Goal: Task Accomplishment & Management: Manage account settings

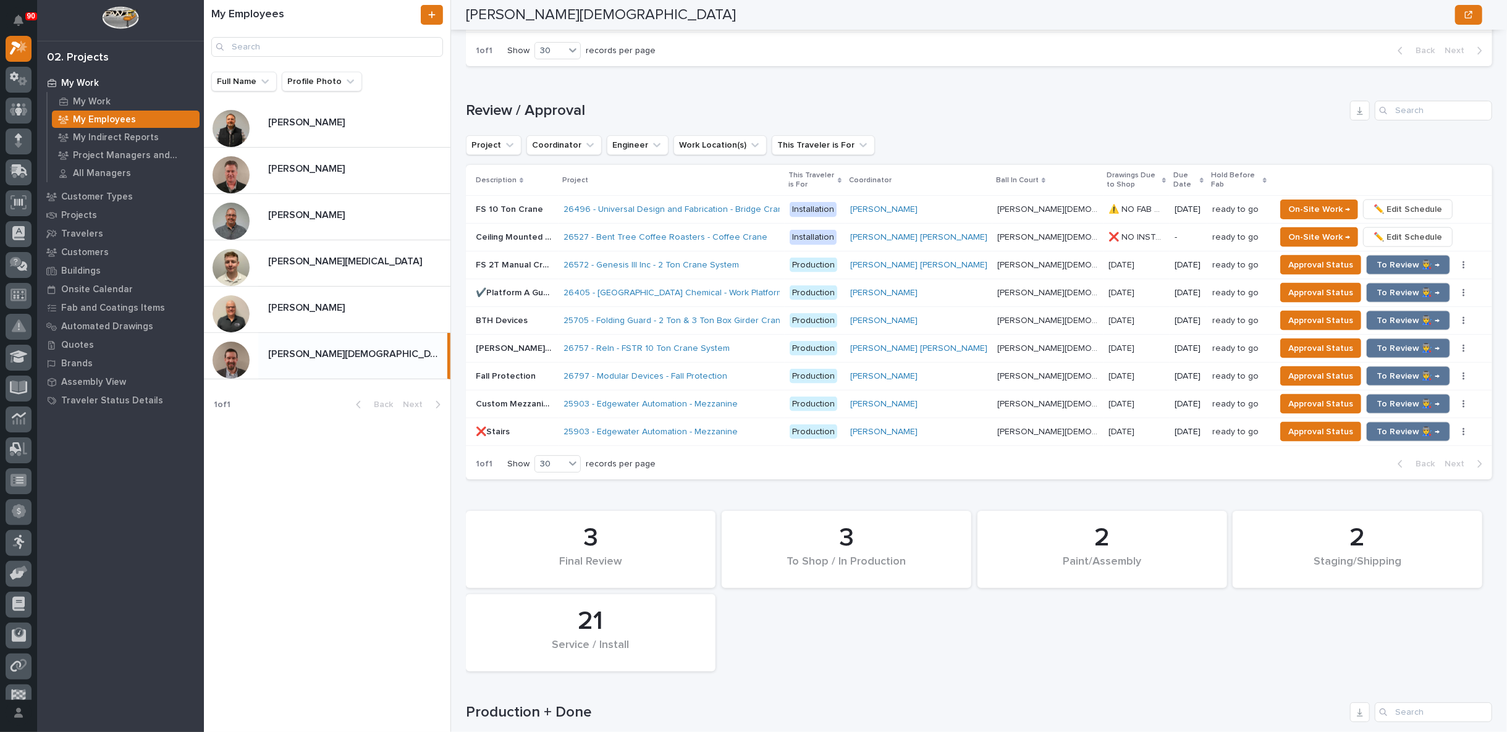
scroll to position [1771, 0]
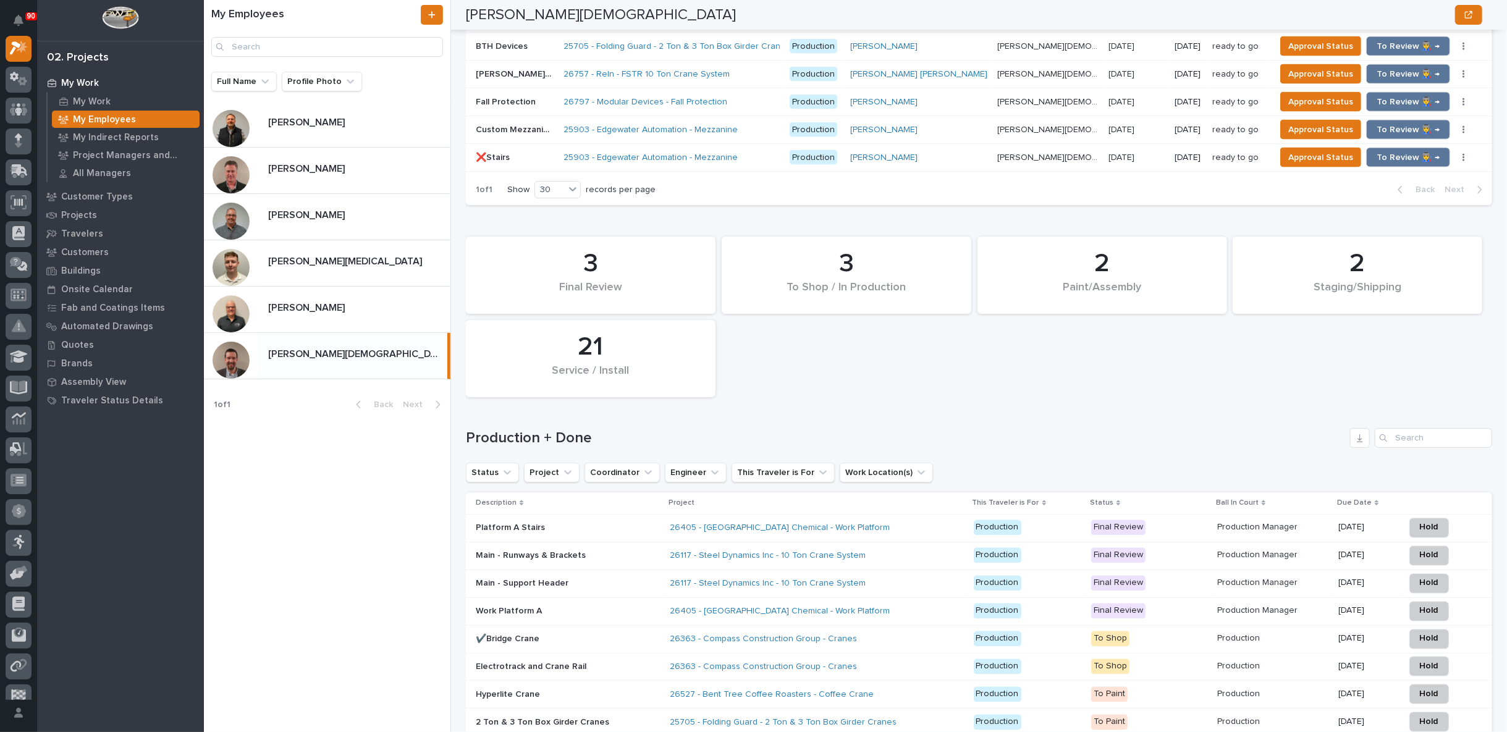
click at [585, 578] on p "Main - Support Header" at bounding box center [568, 583] width 184 height 11
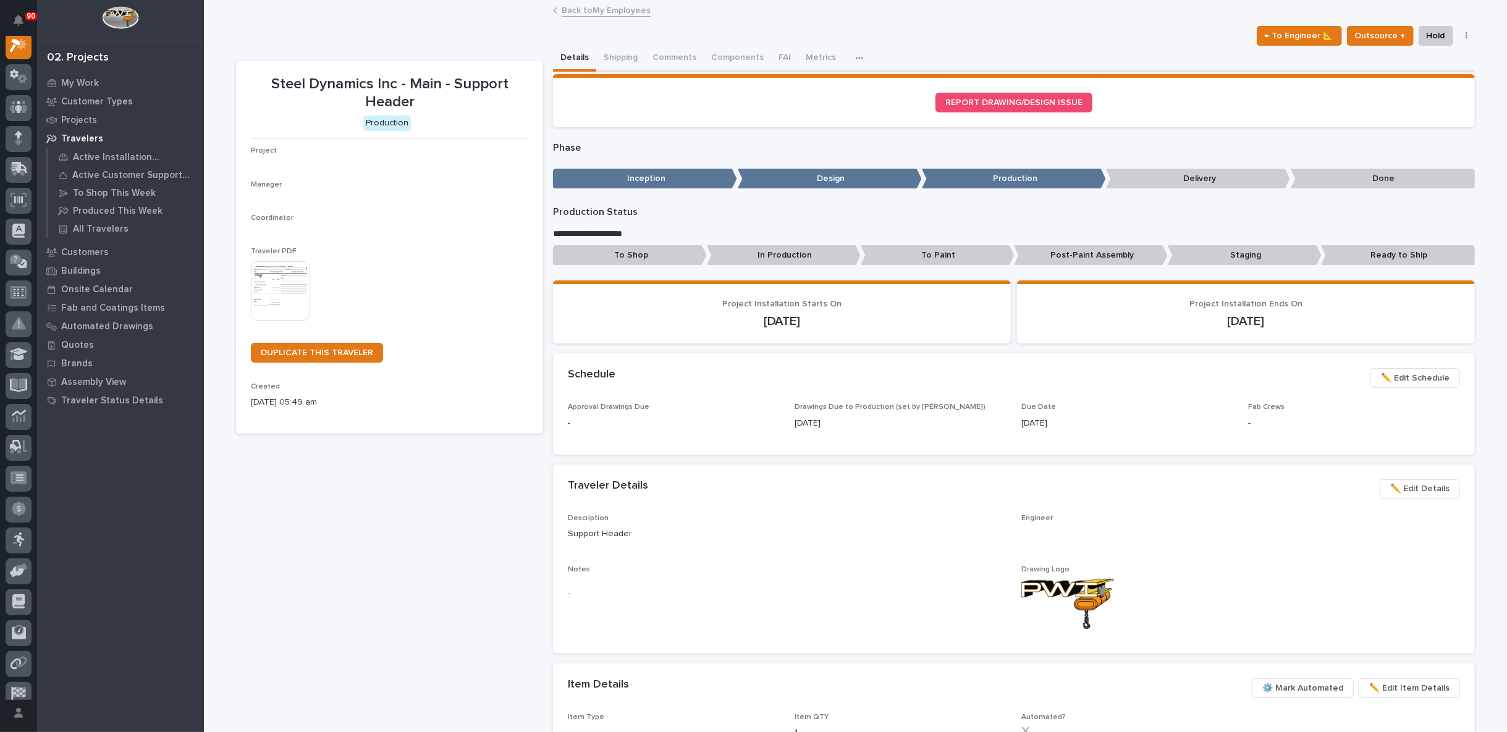
scroll to position [31, 0]
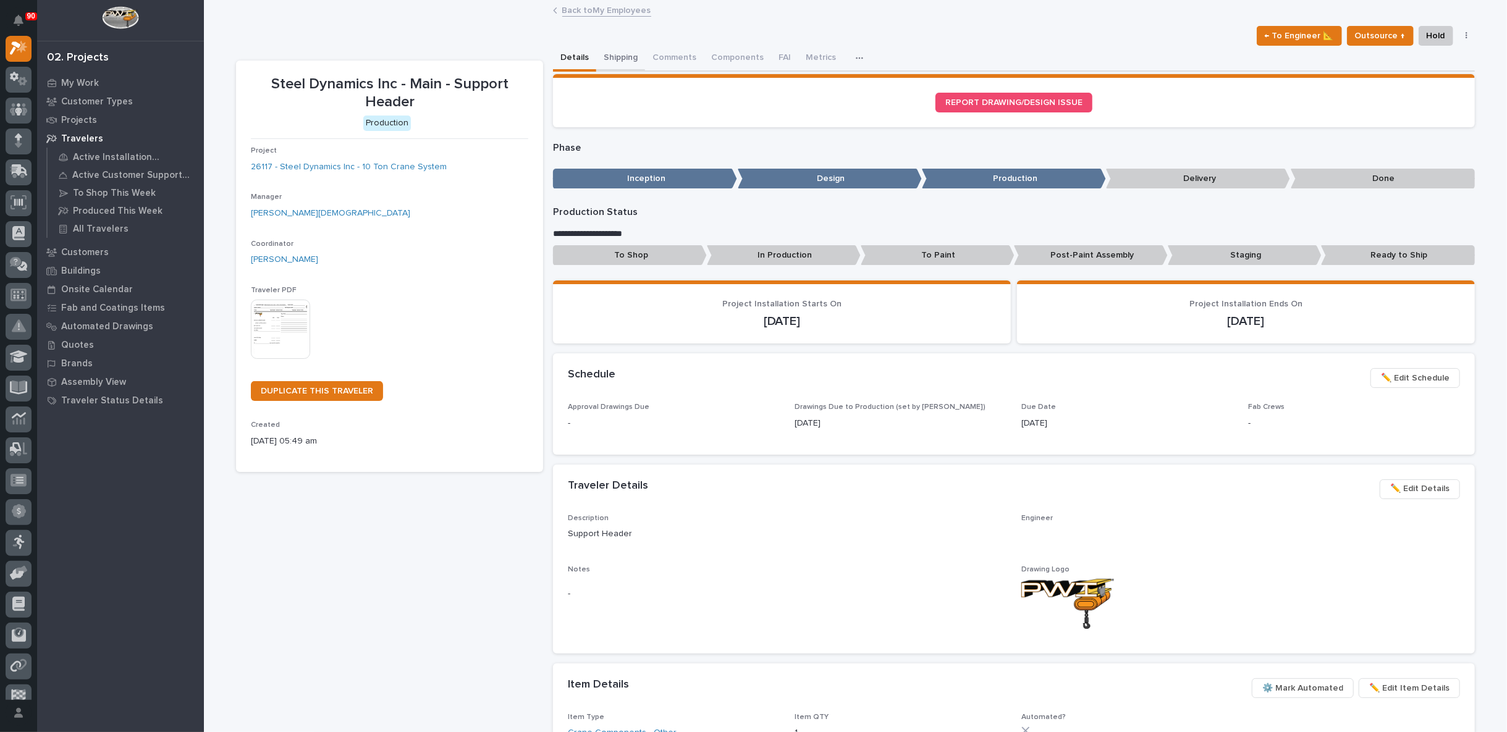
click at [610, 53] on button "Shipping" at bounding box center [620, 59] width 49 height 26
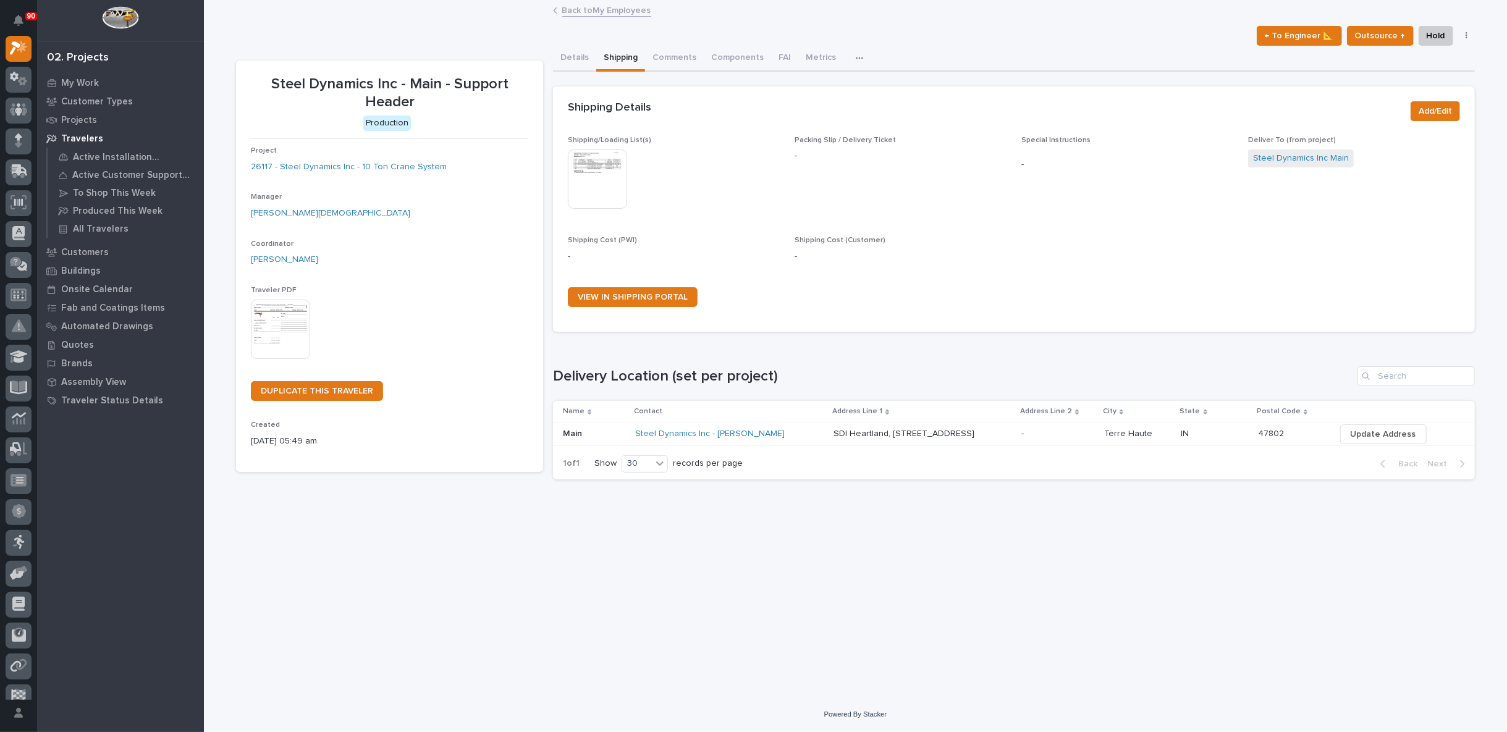
click at [597, 7] on link "Back to My Employees" at bounding box center [606, 9] width 89 height 14
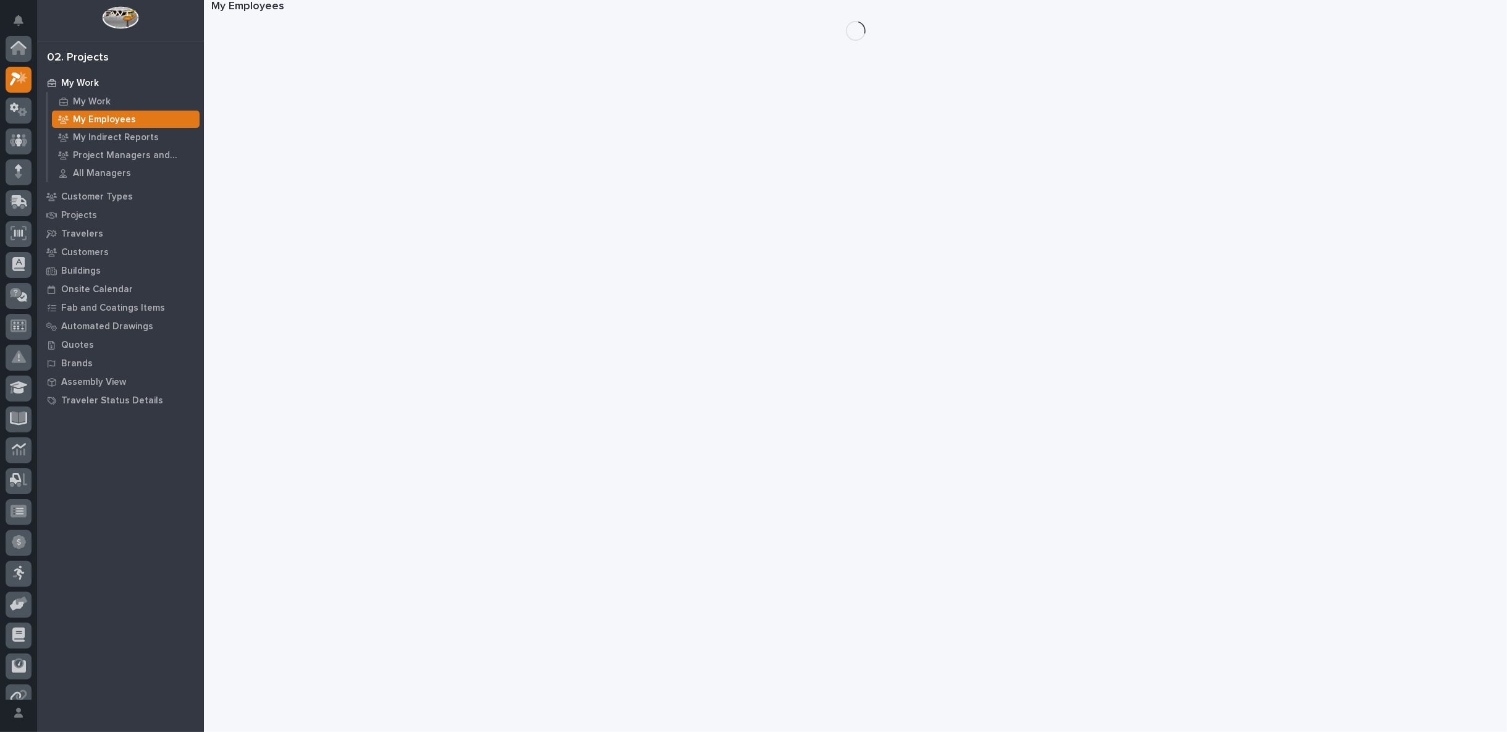
scroll to position [33, 0]
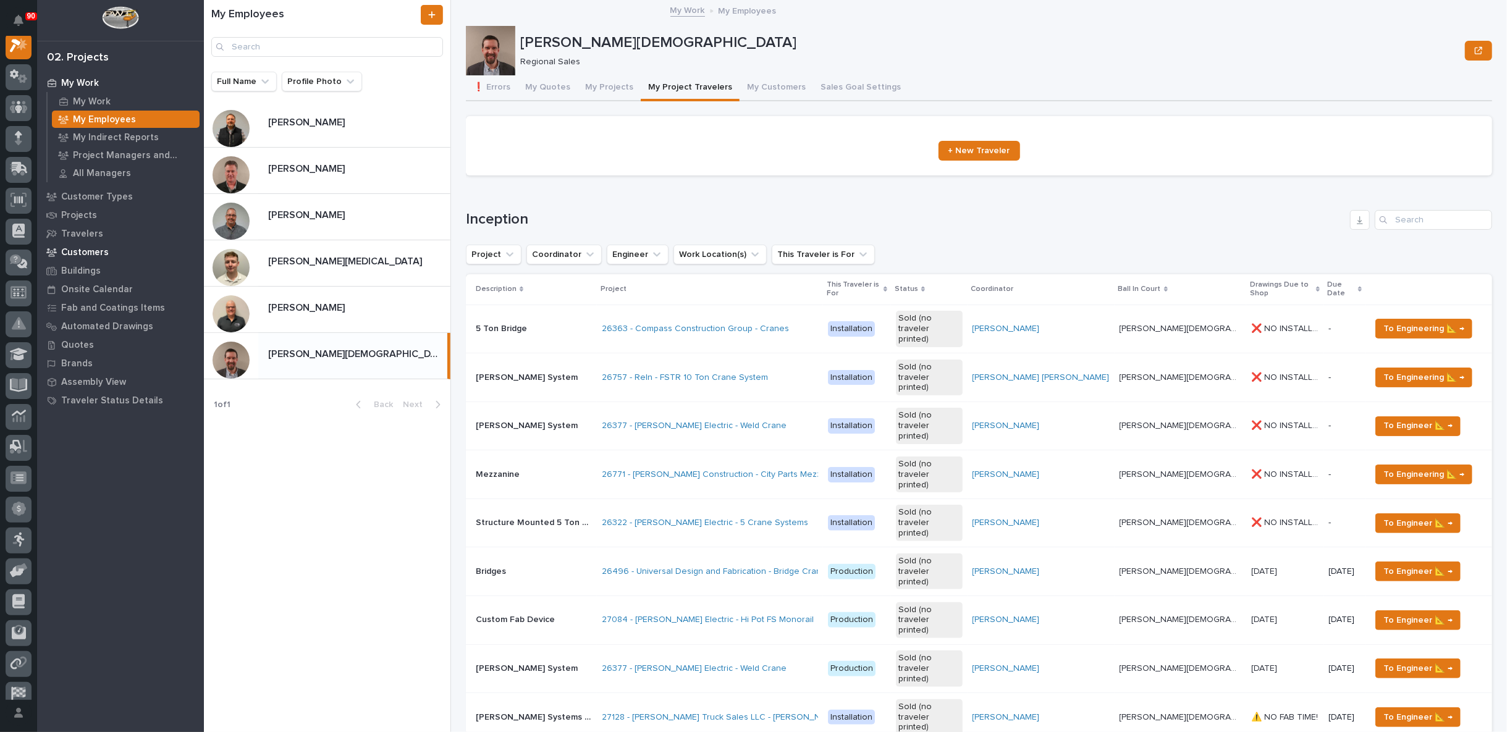
click at [99, 255] on p "Customers" at bounding box center [85, 252] width 48 height 11
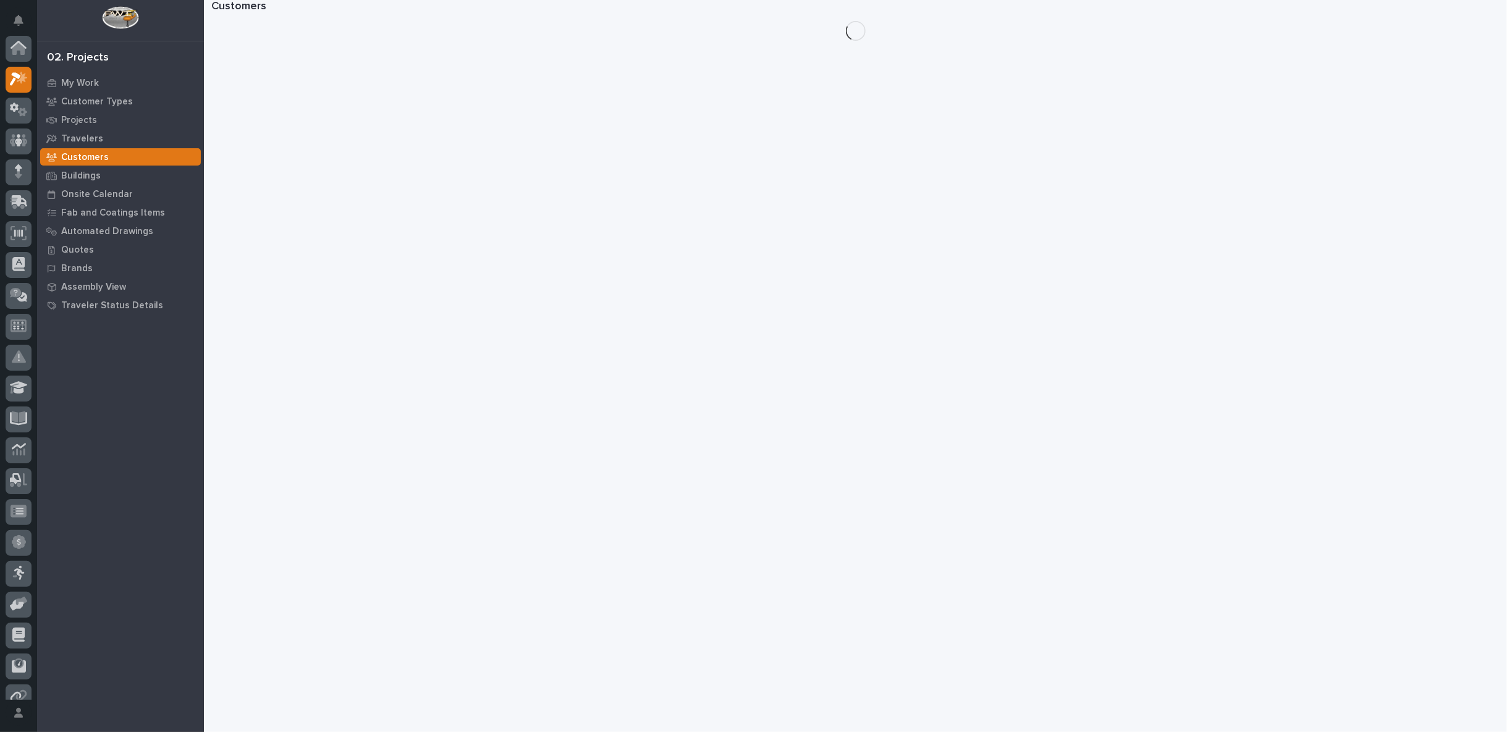
scroll to position [31, 0]
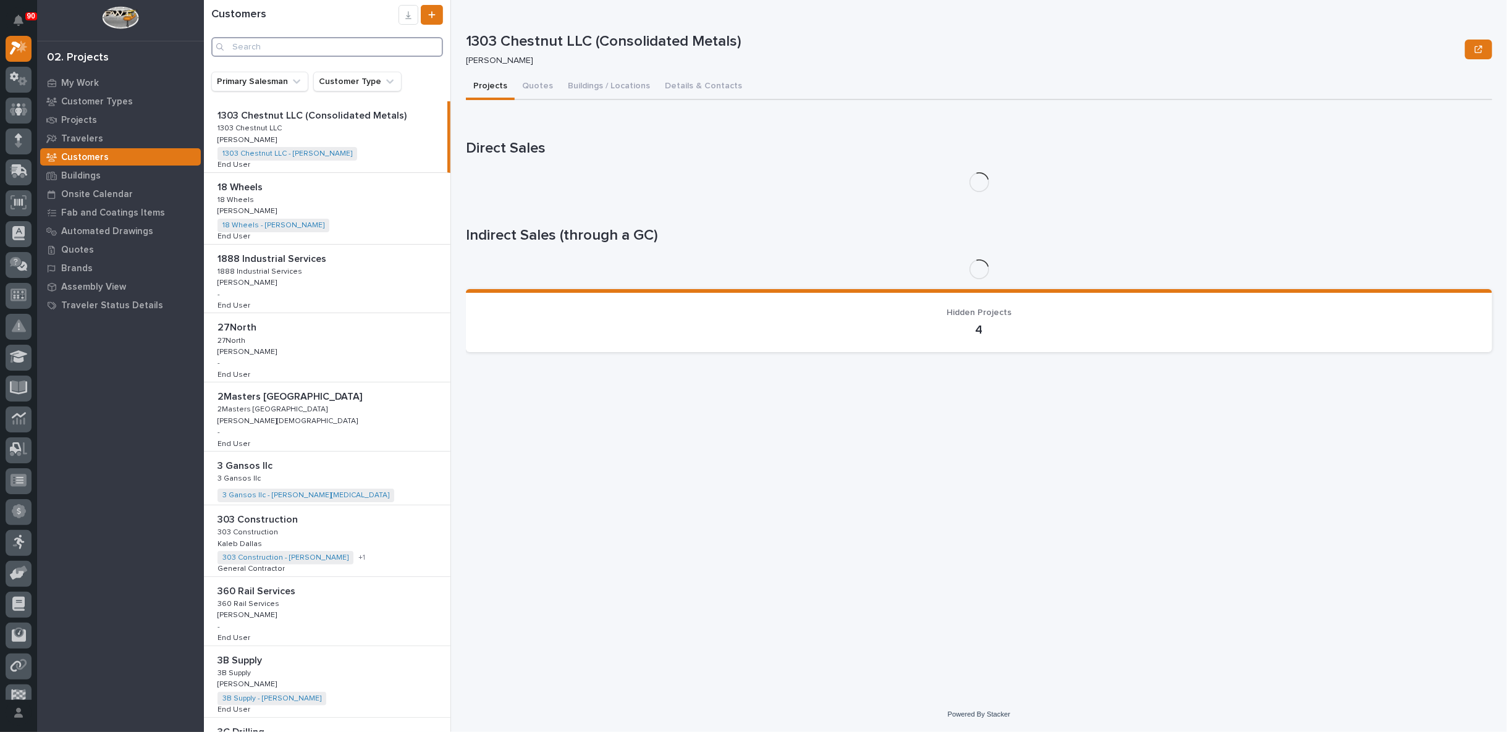
click at [261, 47] on input "Search" at bounding box center [327, 47] width 232 height 20
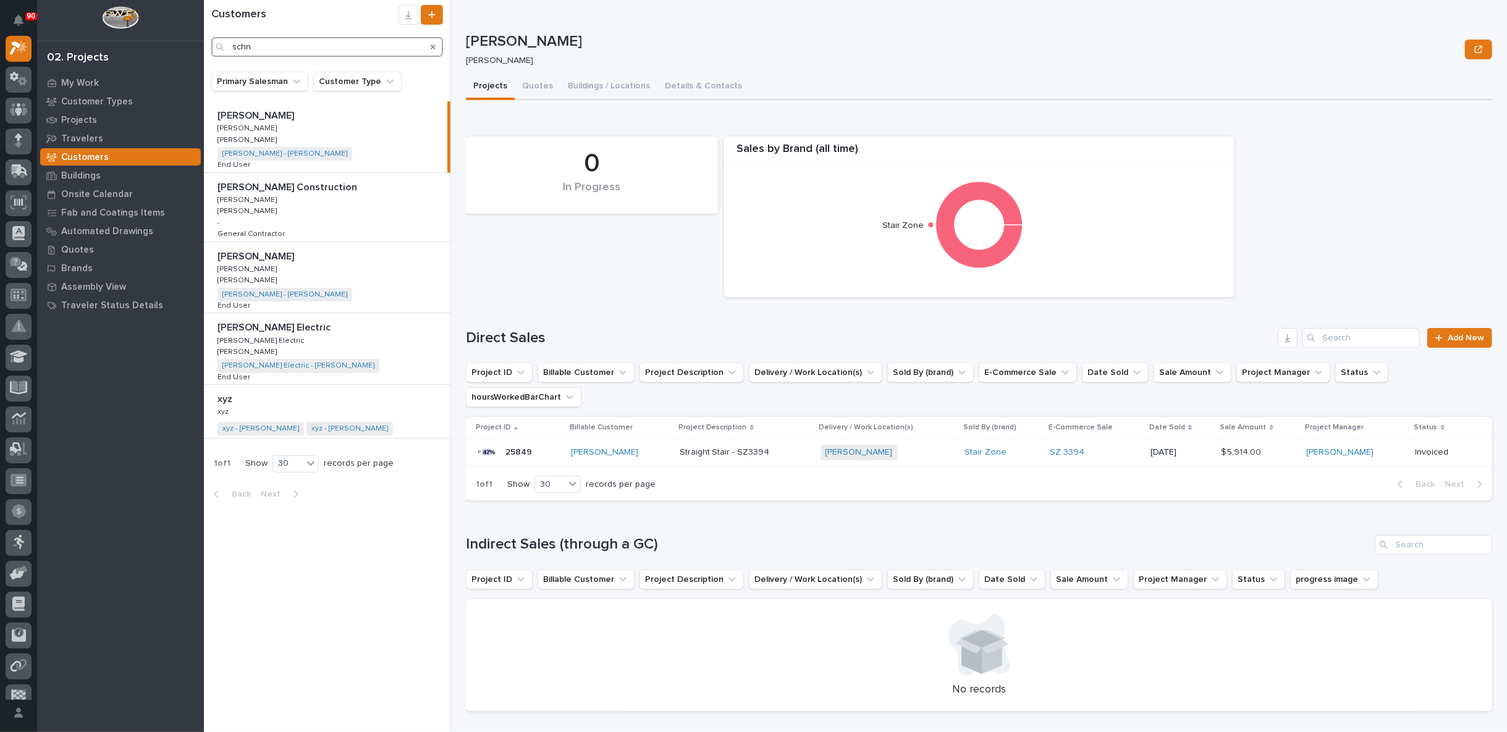
type input "schn"
click at [344, 339] on div "Schneider Electric Schneider Electric Schneider Electric Schneider Electric Ril…" at bounding box center [327, 348] width 247 height 71
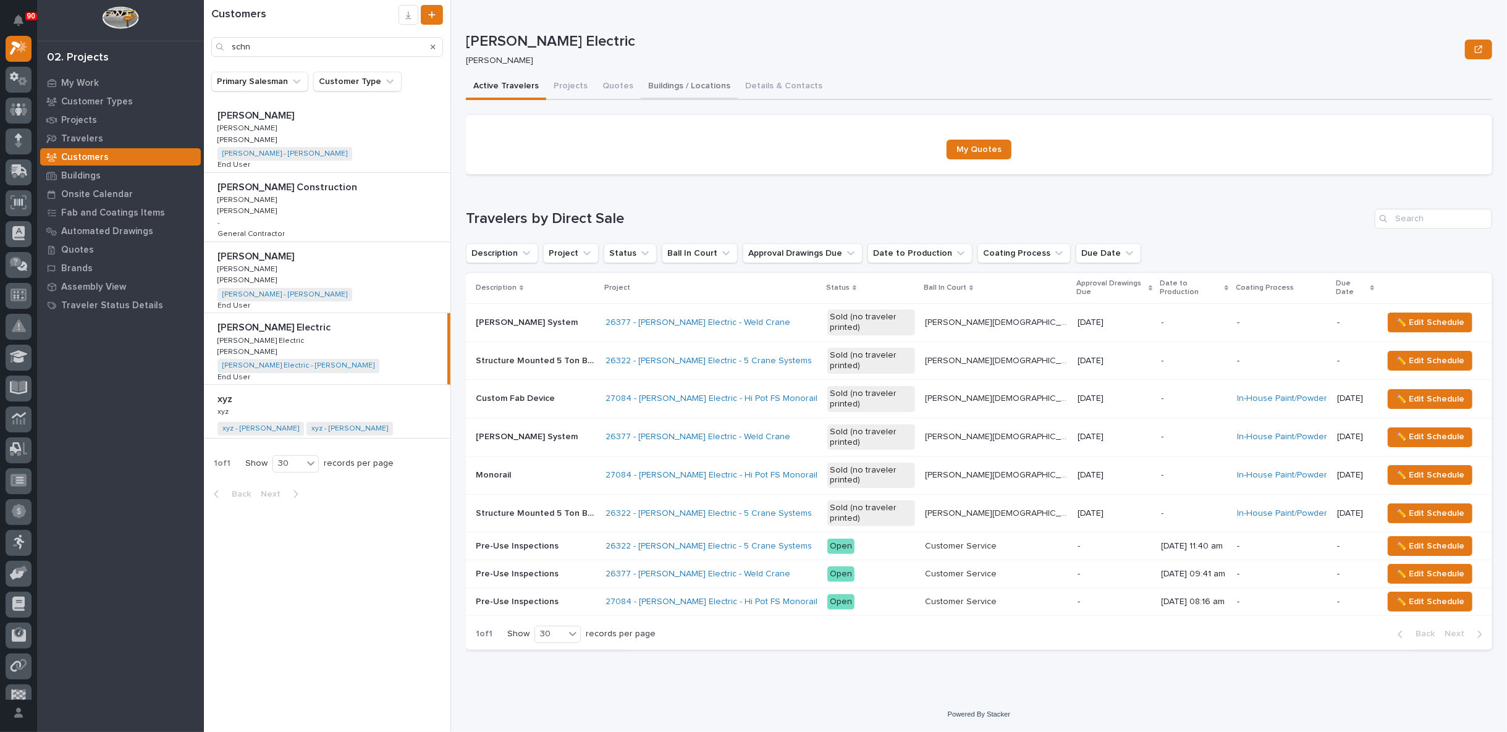
click at [690, 82] on button "Buildings / Locations" at bounding box center [689, 87] width 97 height 26
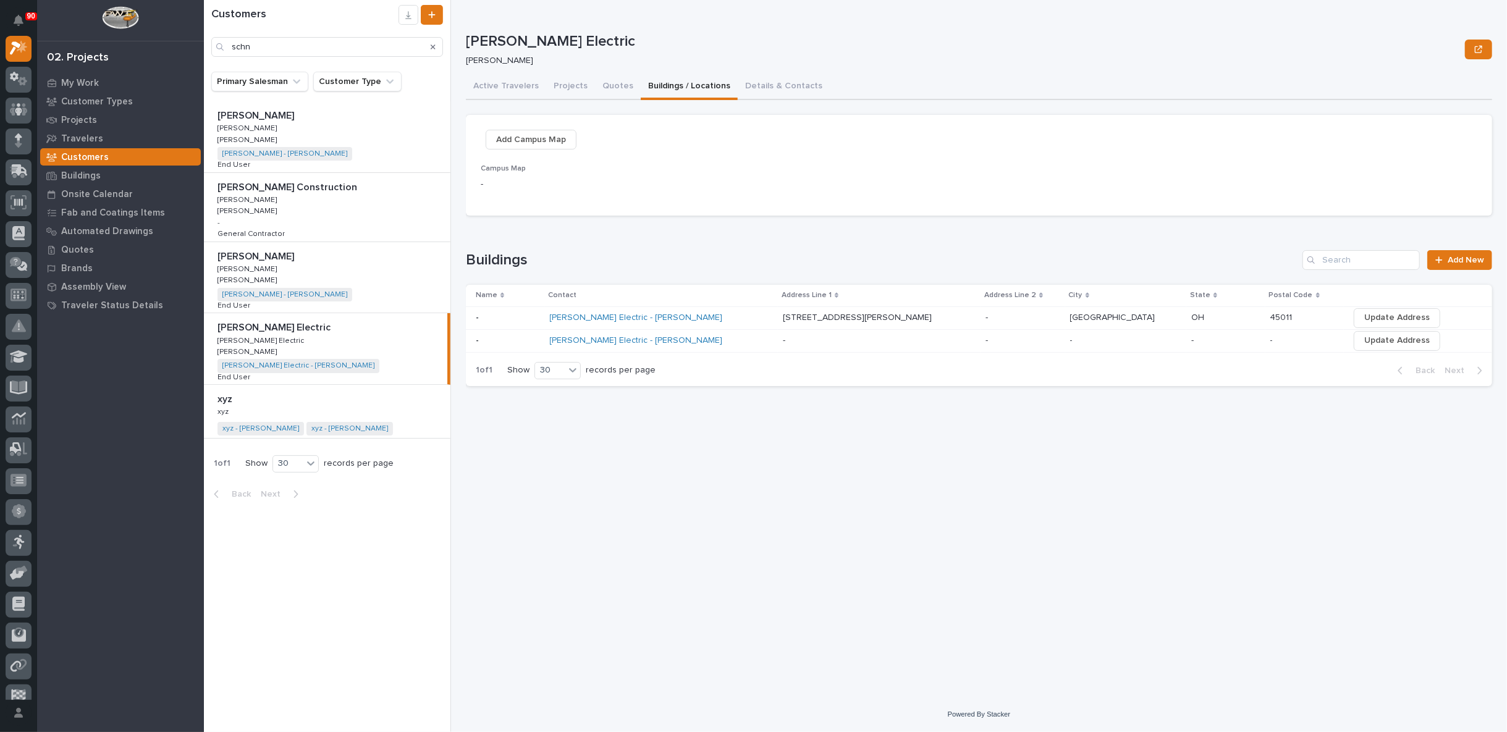
click at [986, 316] on p at bounding box center [1023, 318] width 75 height 11
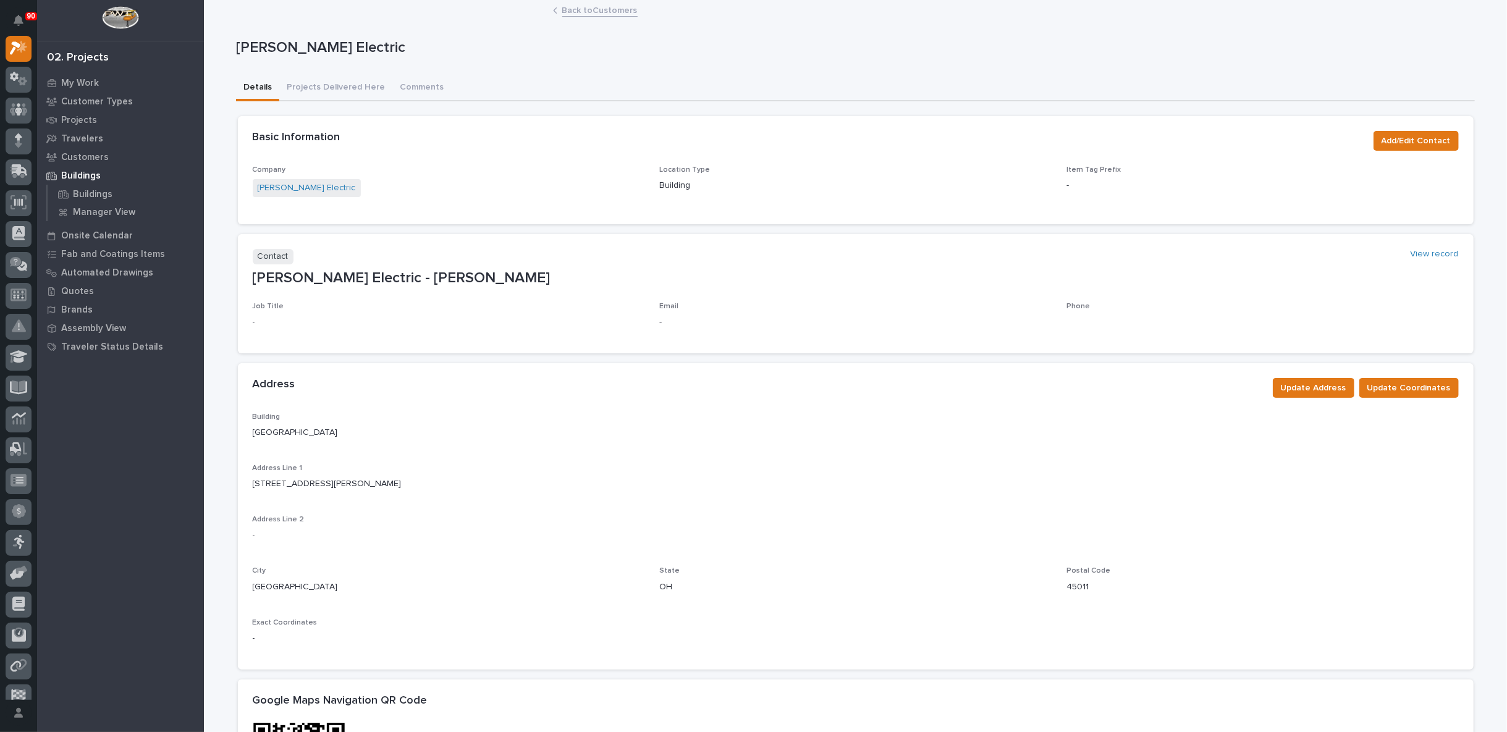
click at [583, 11] on link "Back to Customers" at bounding box center [599, 9] width 75 height 14
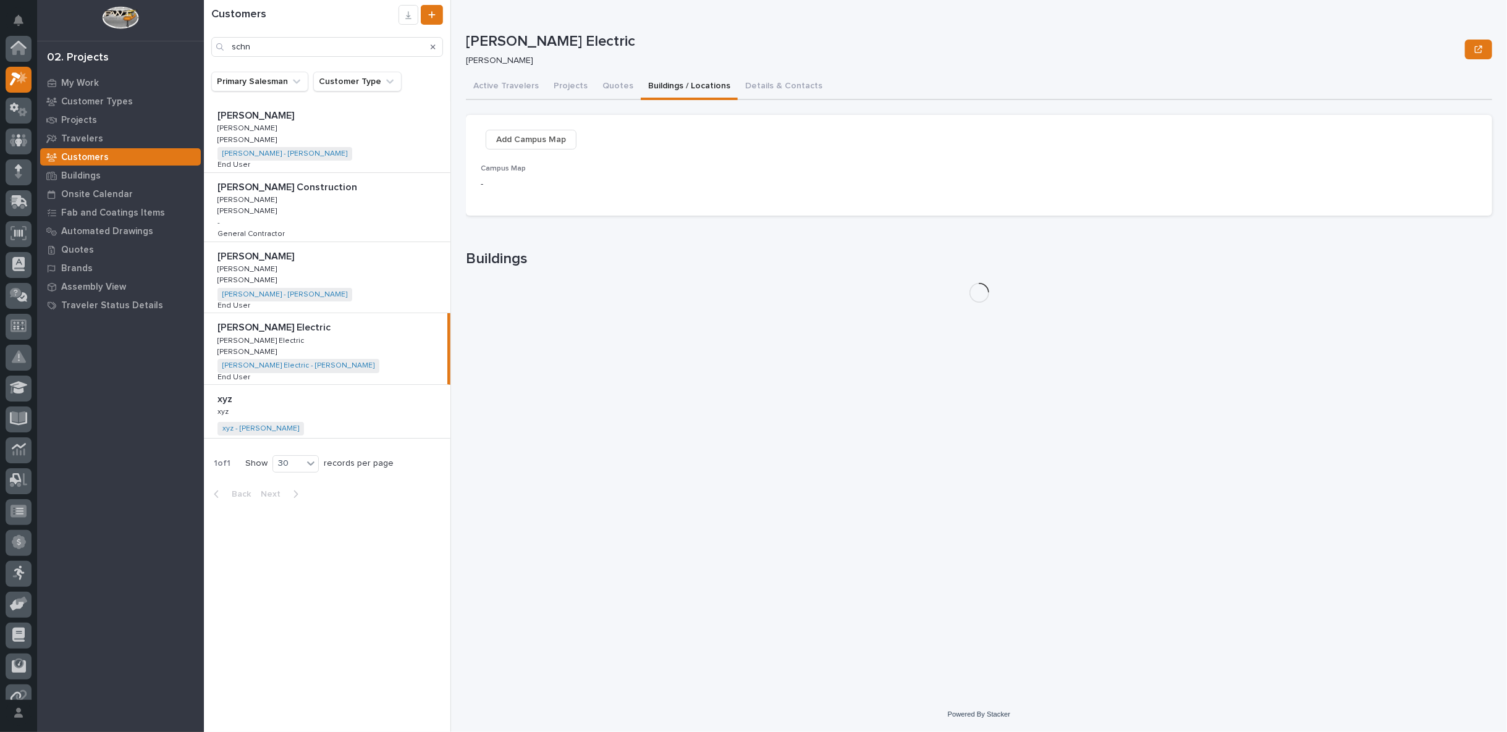
scroll to position [33, 0]
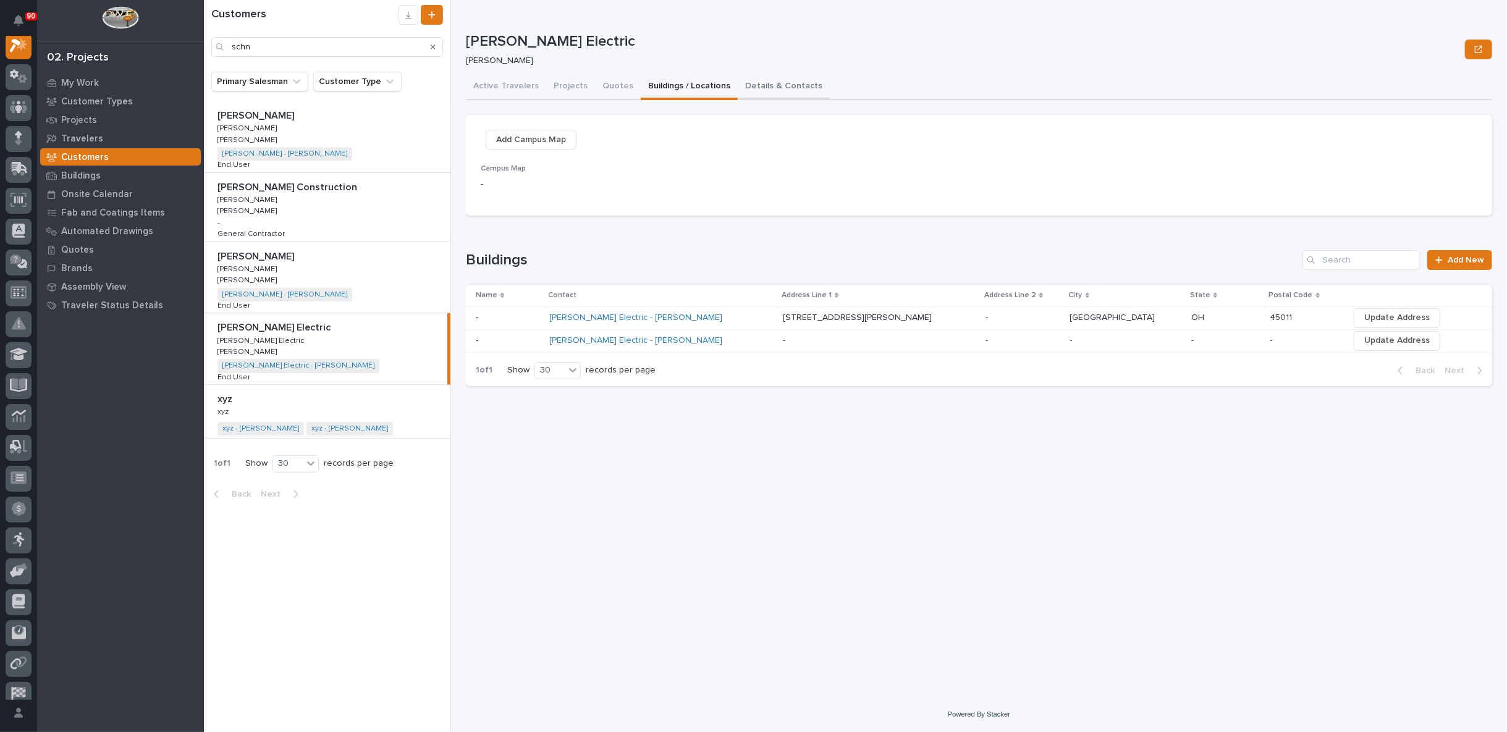
click at [764, 87] on button "Details & Contacts" at bounding box center [784, 87] width 92 height 26
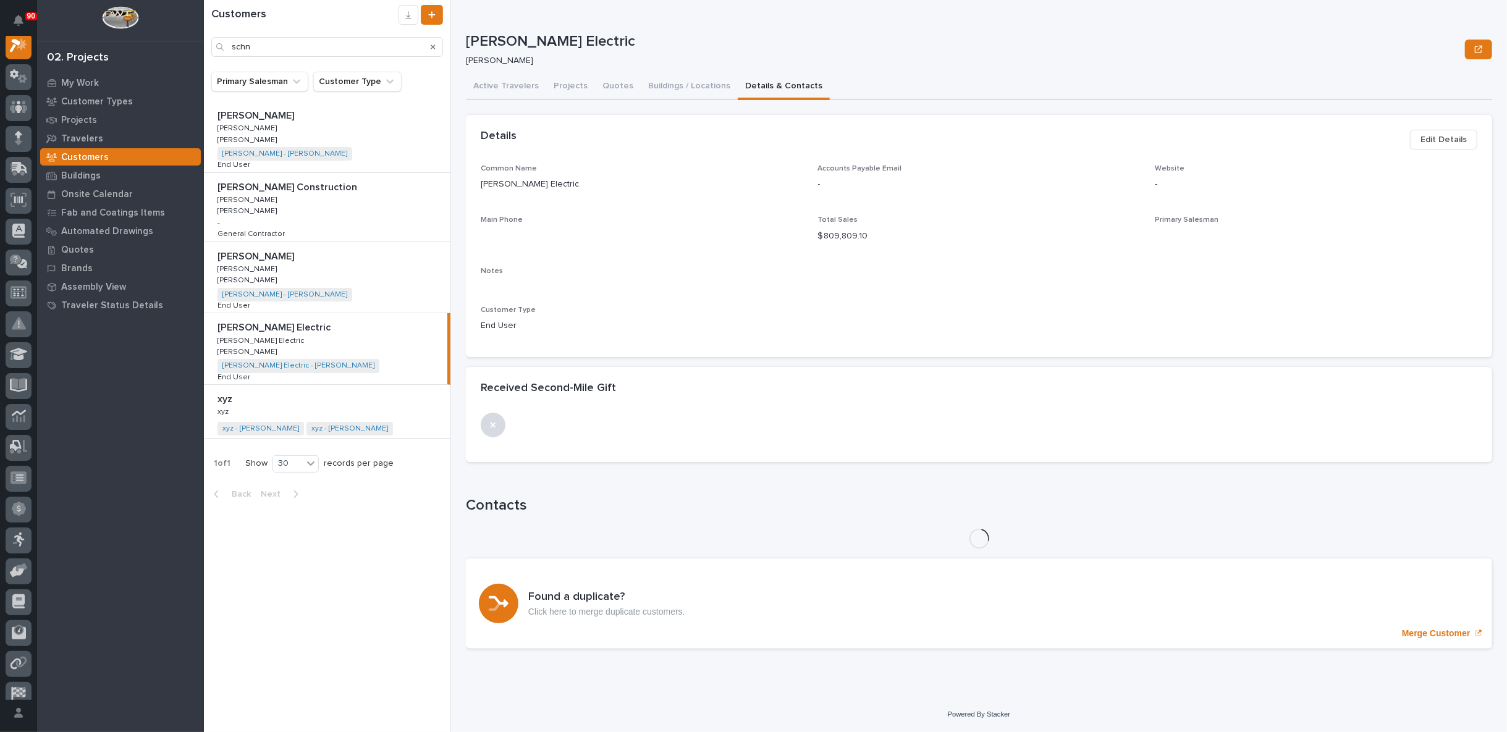
scroll to position [31, 0]
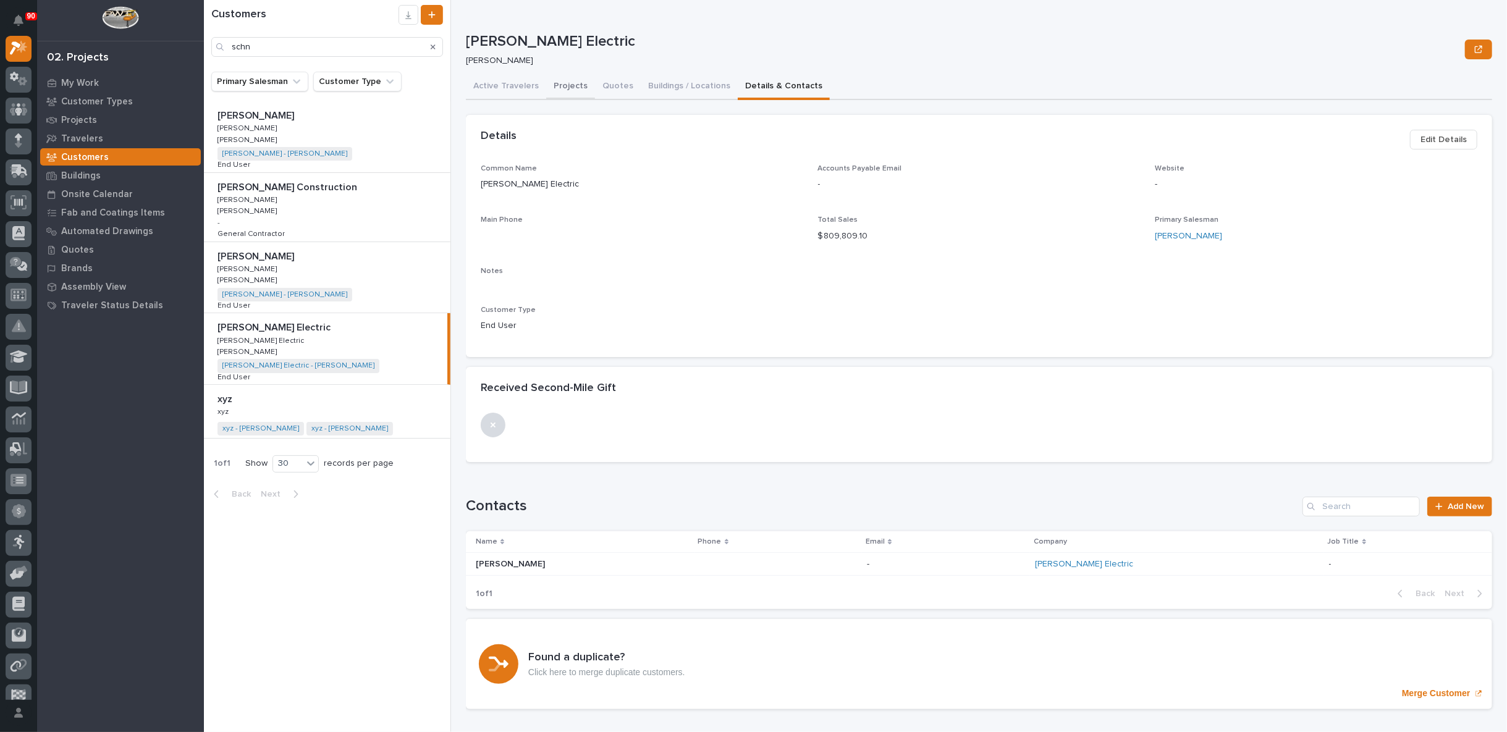
click at [561, 88] on button "Projects" at bounding box center [570, 87] width 49 height 26
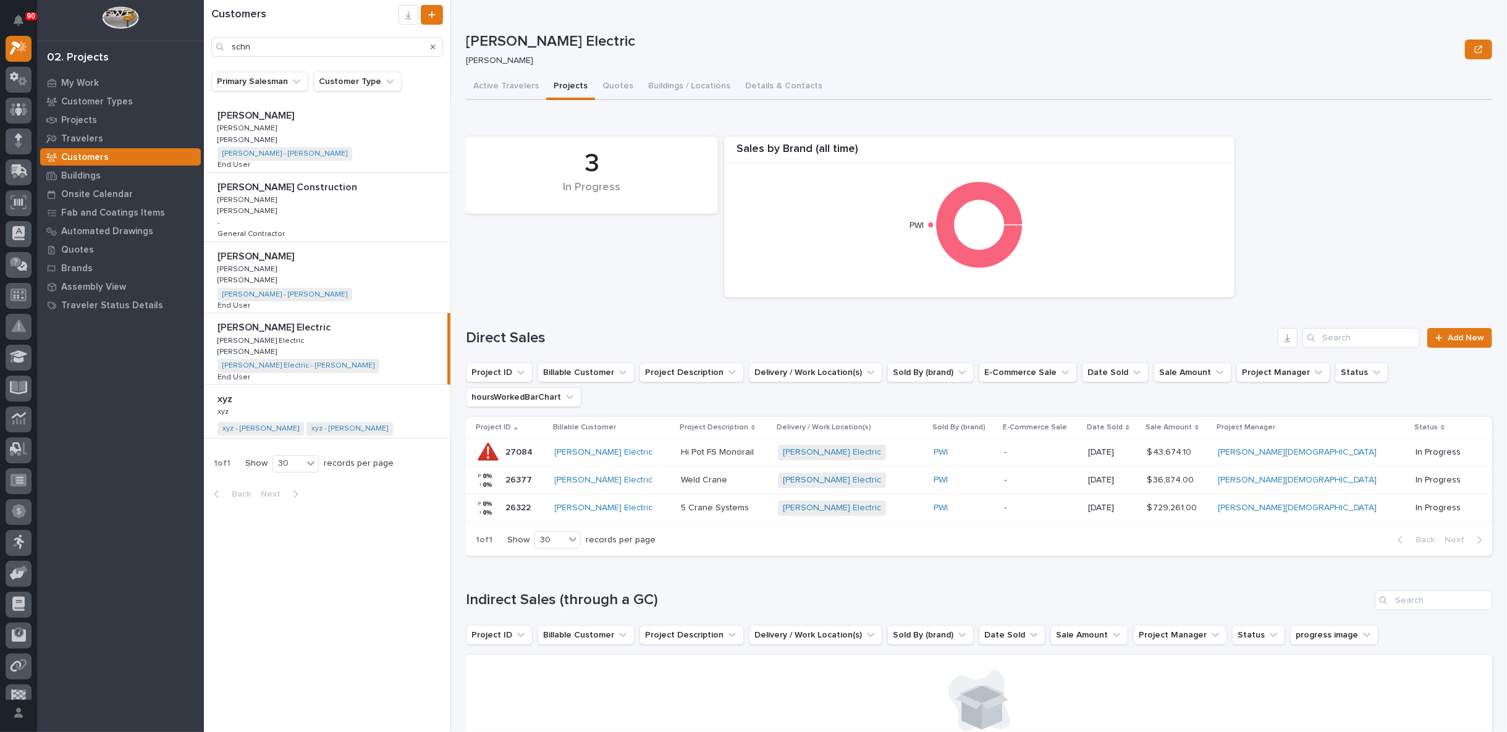
scroll to position [54, 0]
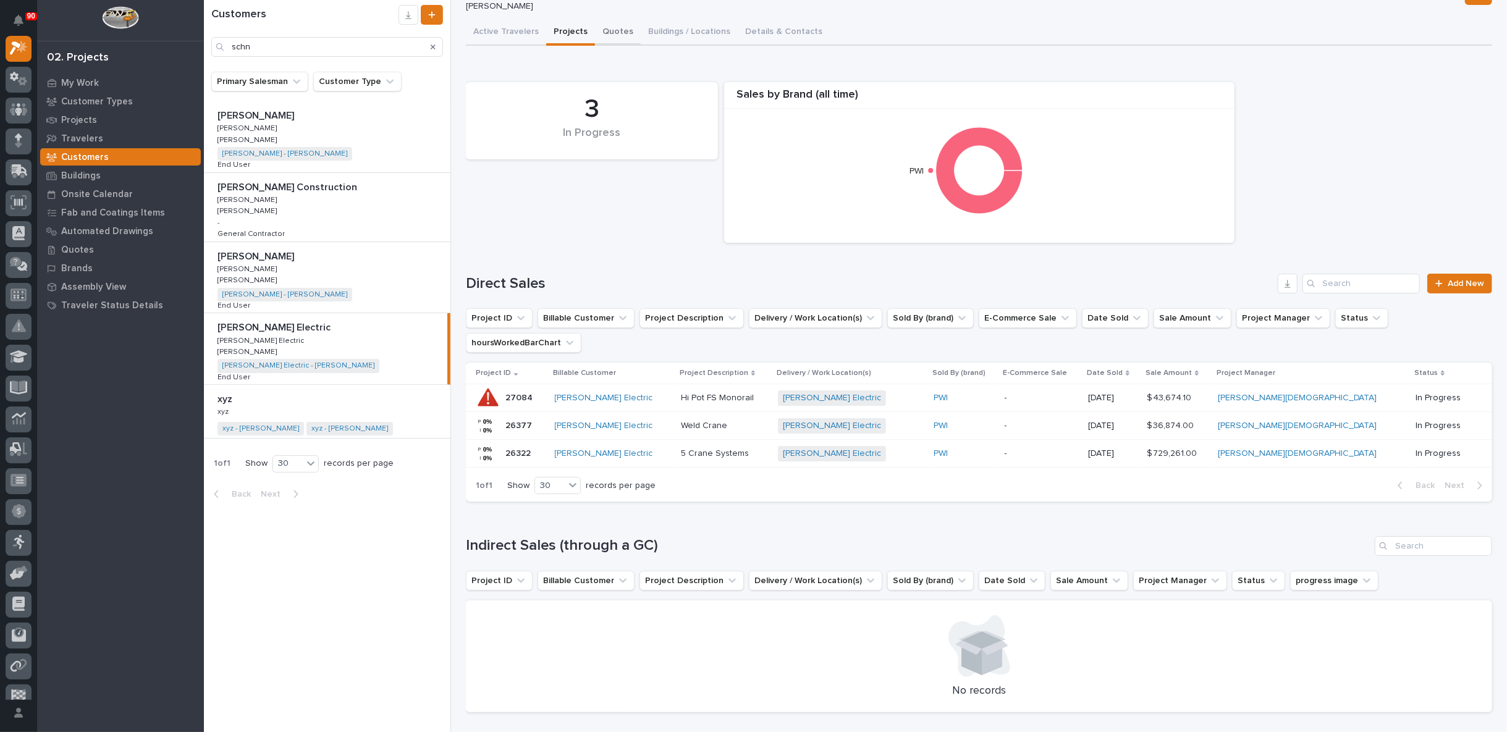
click at [610, 26] on div "Schneider Electric Schneider Electric Riley Youngman Sorry, there was an error …" at bounding box center [979, 346] width 1026 height 752
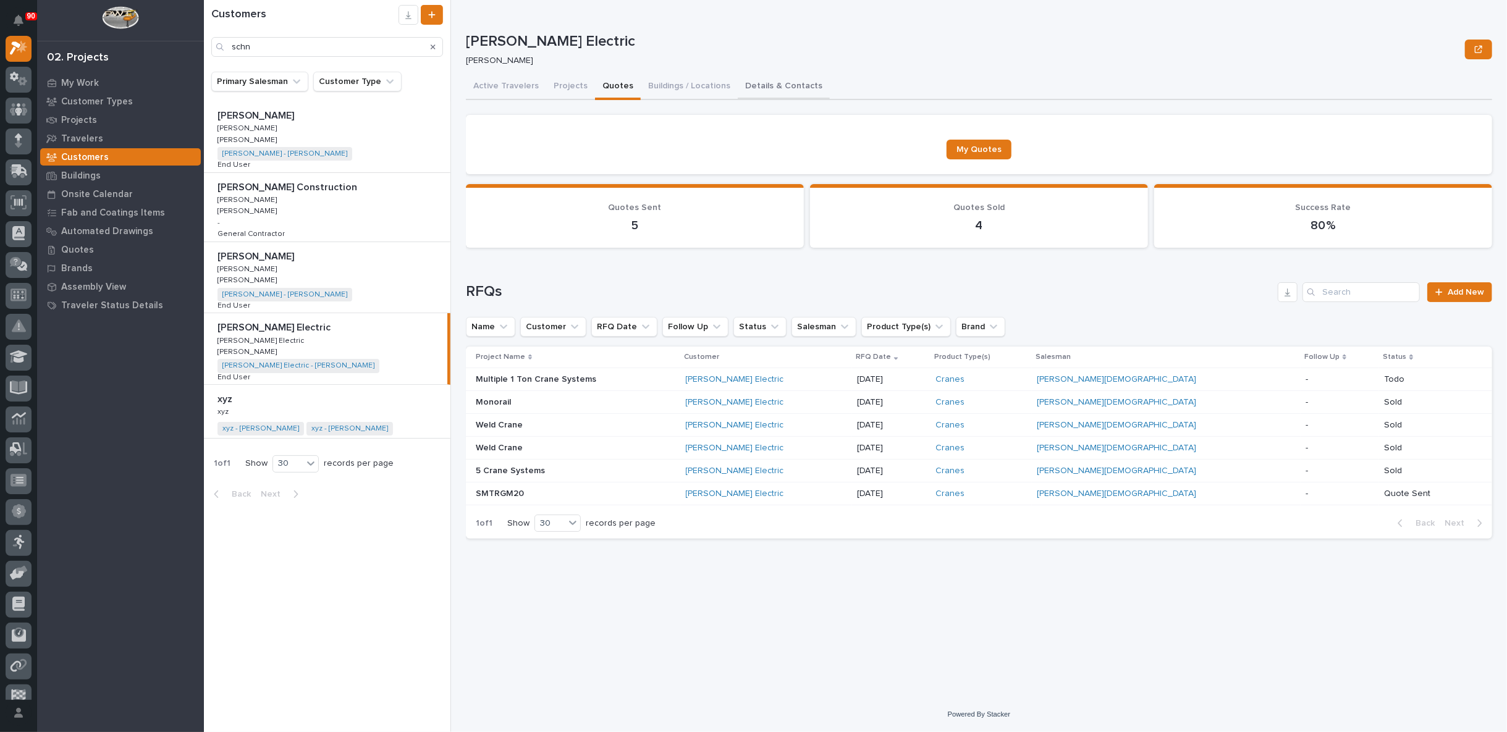
click at [774, 84] on button "Details & Contacts" at bounding box center [784, 87] width 92 height 26
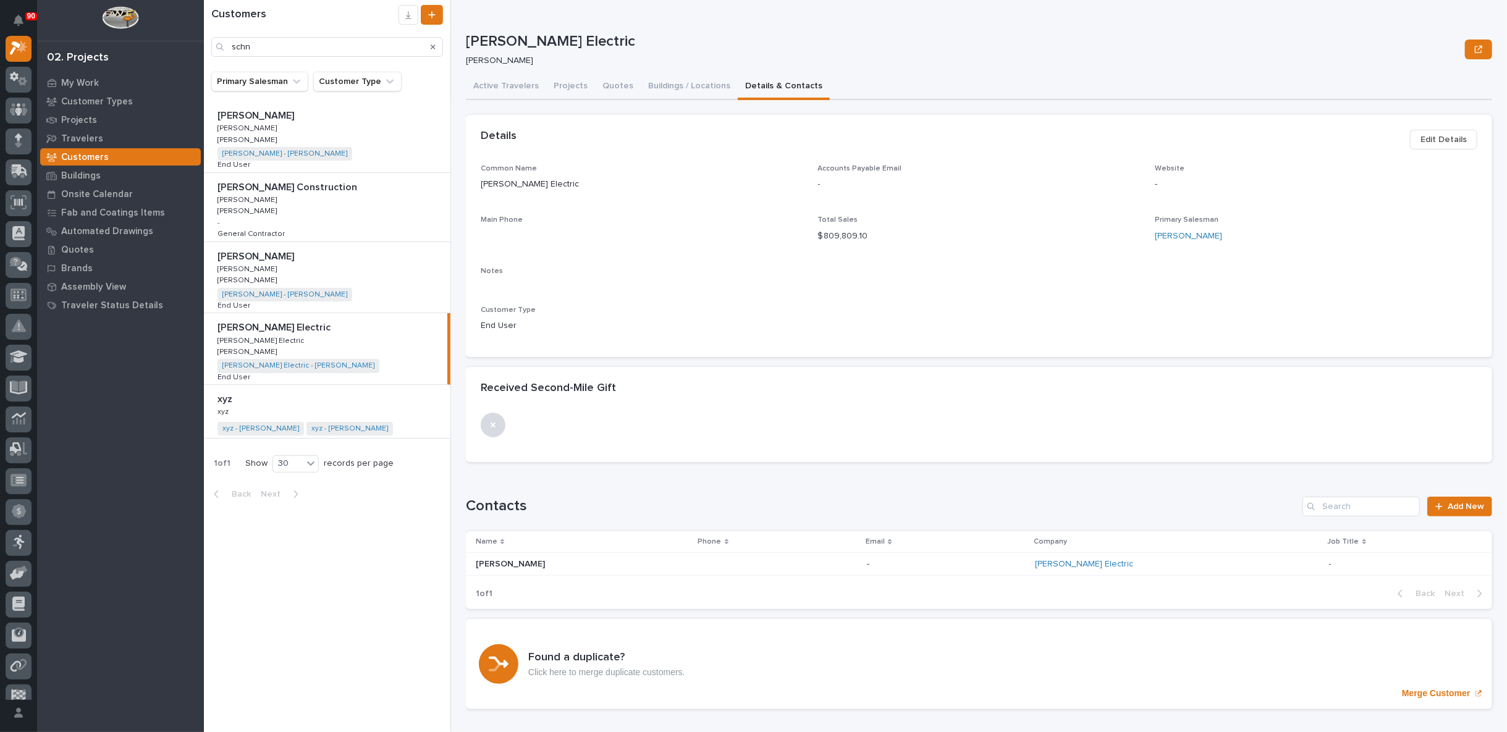
click at [1438, 140] on span "Edit Details" at bounding box center [1444, 139] width 46 height 15
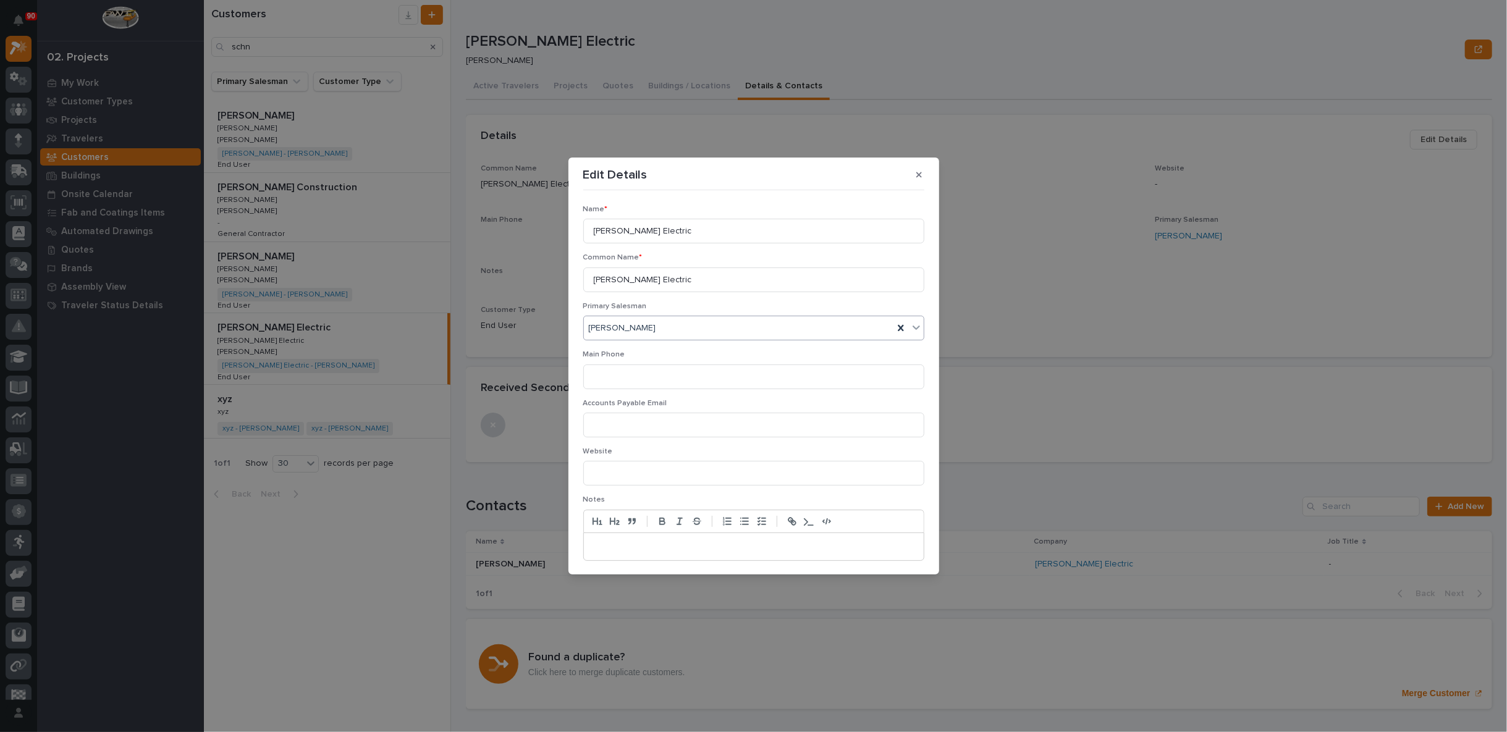
click at [693, 332] on div "Riley Youngman" at bounding box center [739, 328] width 310 height 20
type input "**"
click at [614, 412] on div "Zach Gay" at bounding box center [750, 416] width 333 height 22
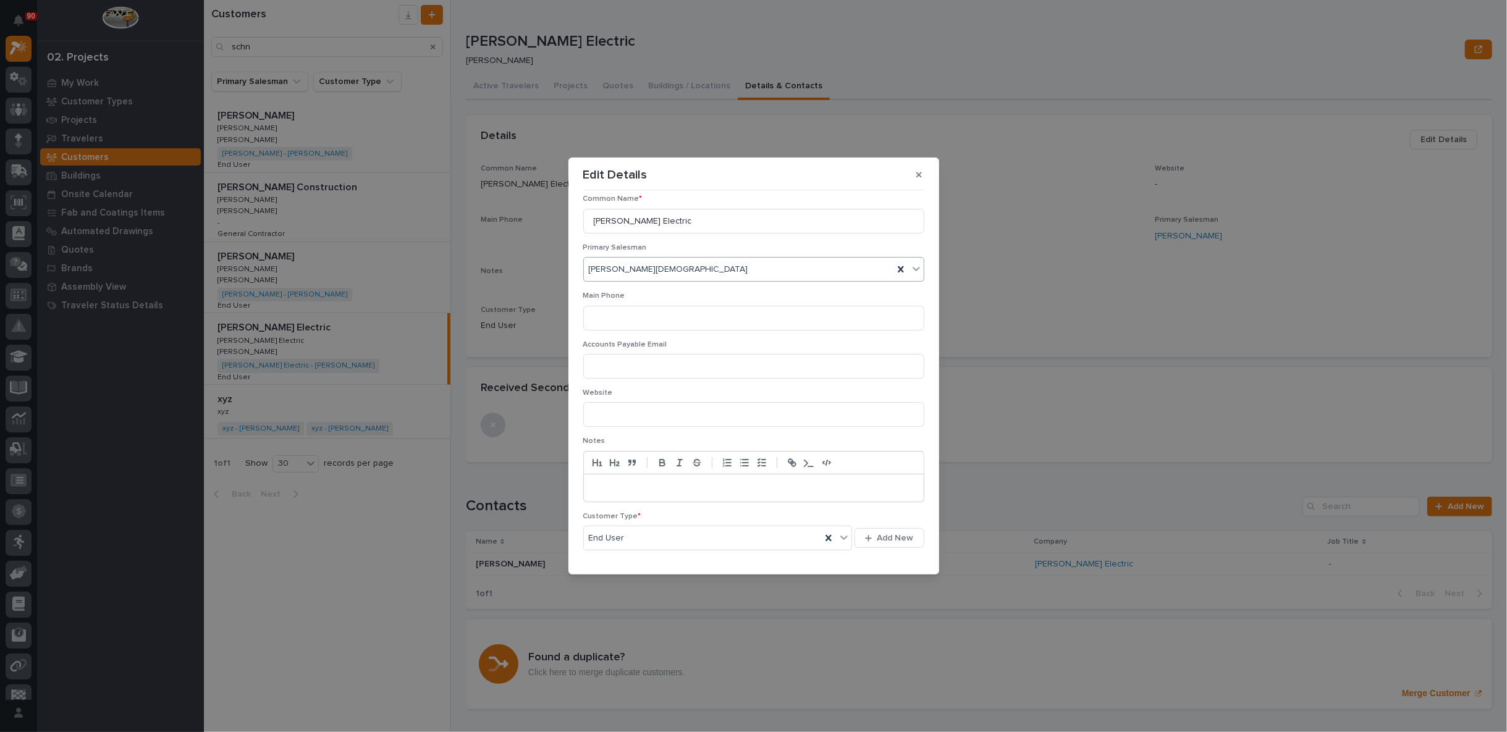
scroll to position [96, 0]
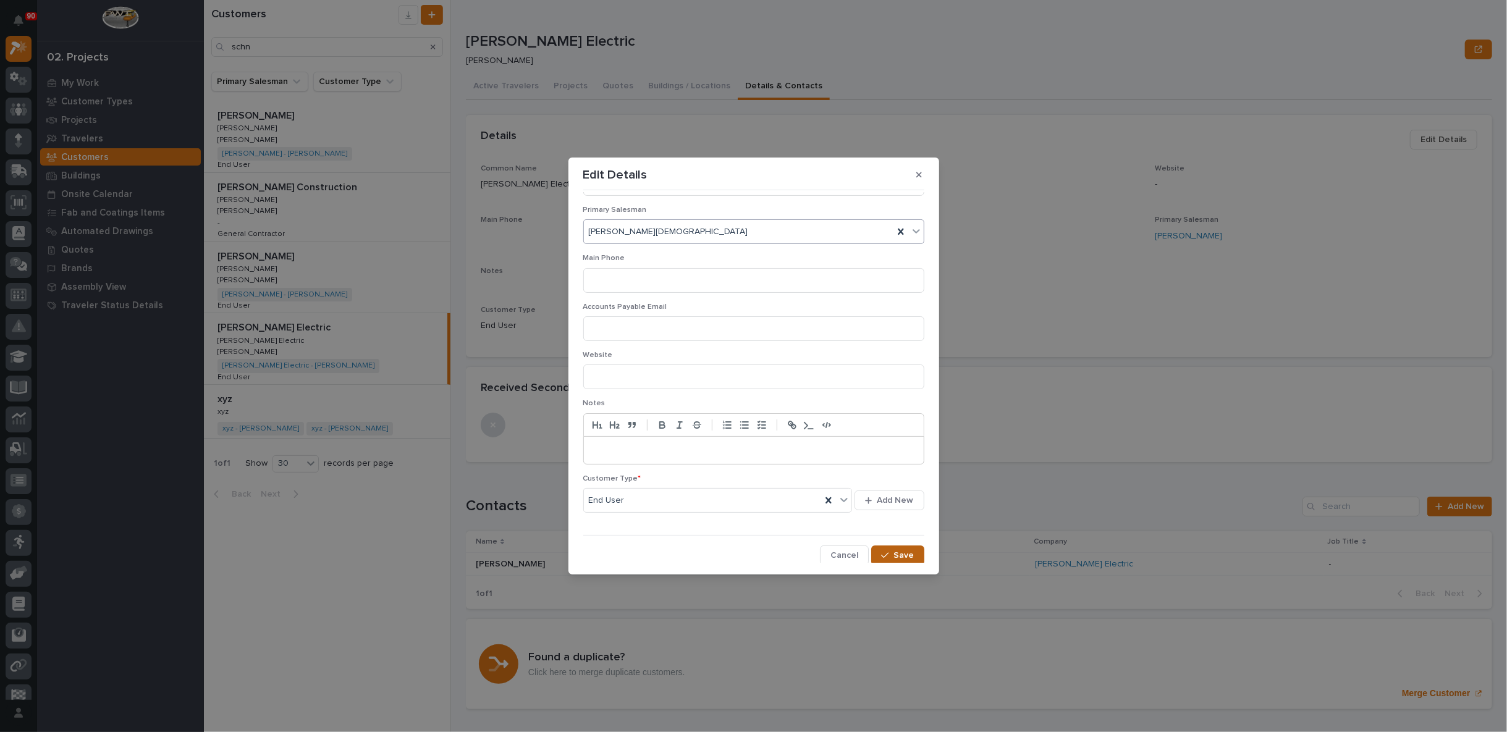
click at [900, 555] on span "Save" at bounding box center [904, 555] width 20 height 11
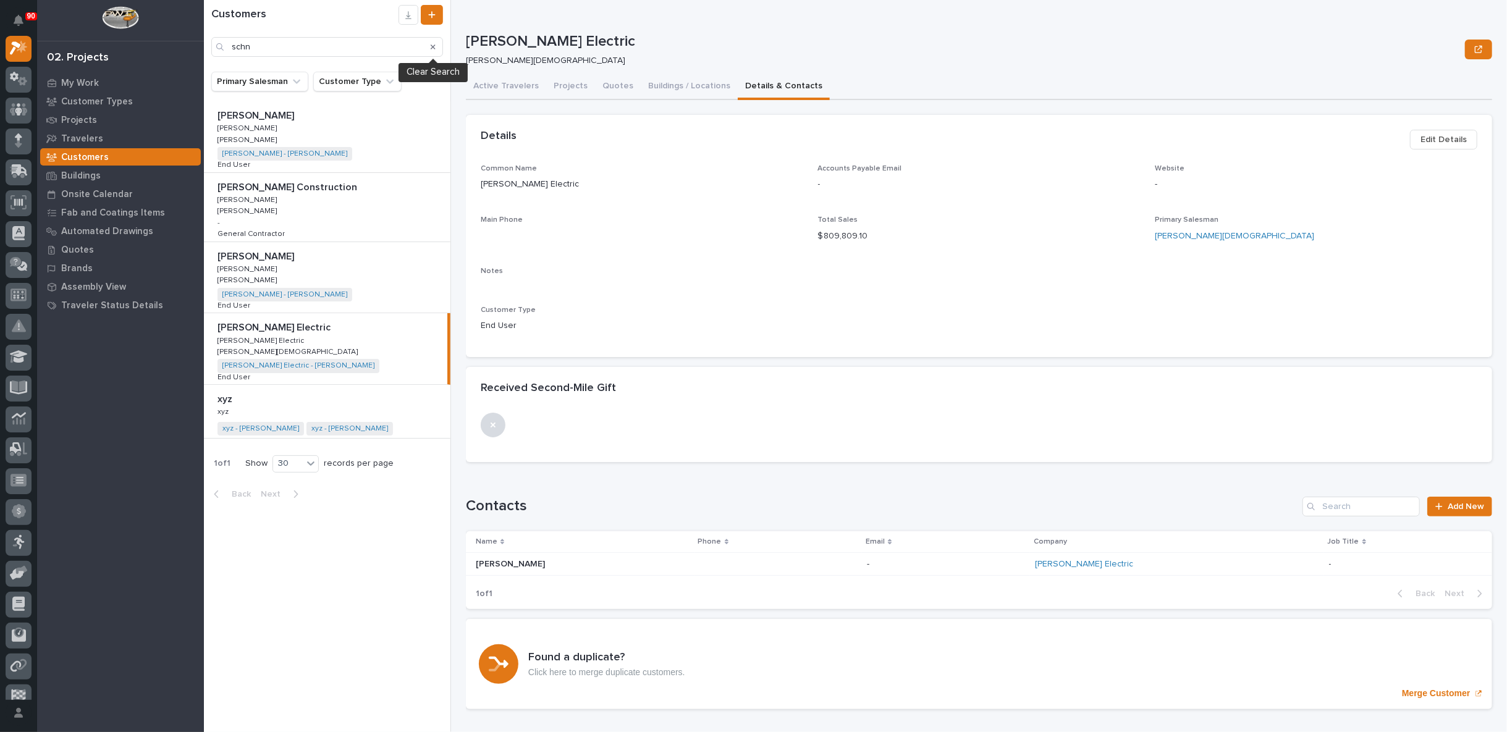
click at [433, 46] on icon "Search" at bounding box center [433, 46] width 5 height 5
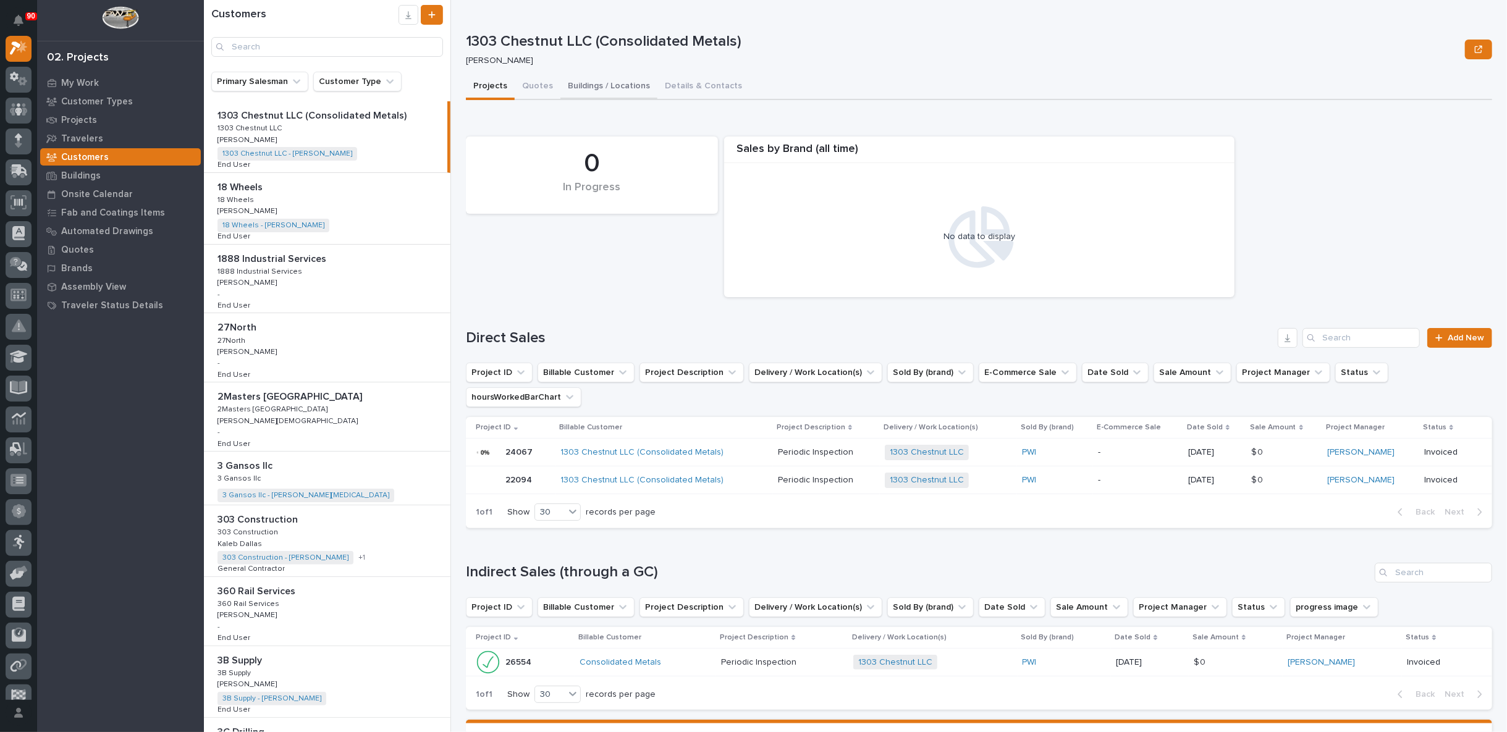
click at [607, 87] on button "Buildings / Locations" at bounding box center [608, 87] width 97 height 26
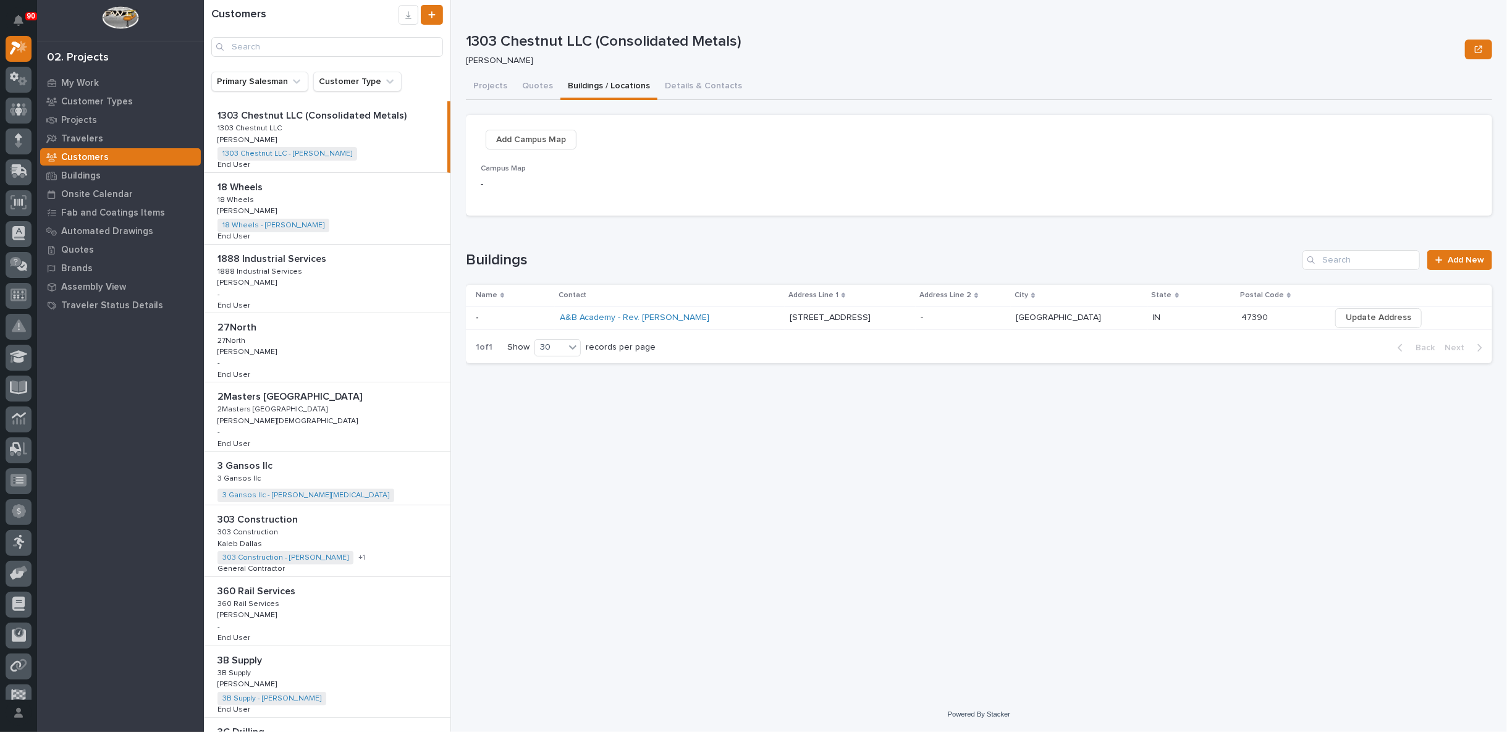
click at [331, 421] on div "2Masters USA 2Masters USA 2Masters USA 2Masters USA Zach Gay Zach Gay - End Use…" at bounding box center [327, 416] width 247 height 69
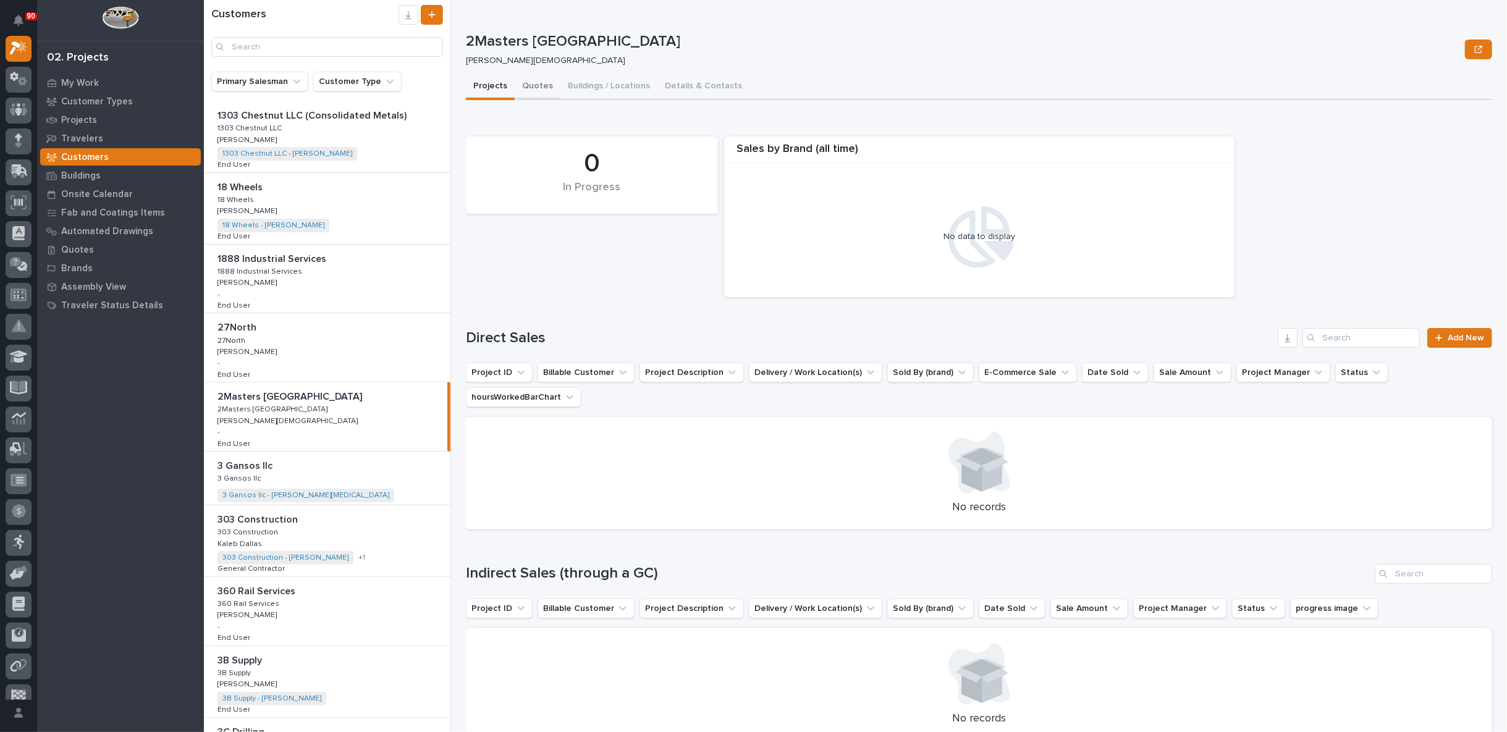
click at [533, 83] on button "Quotes" at bounding box center [538, 87] width 46 height 26
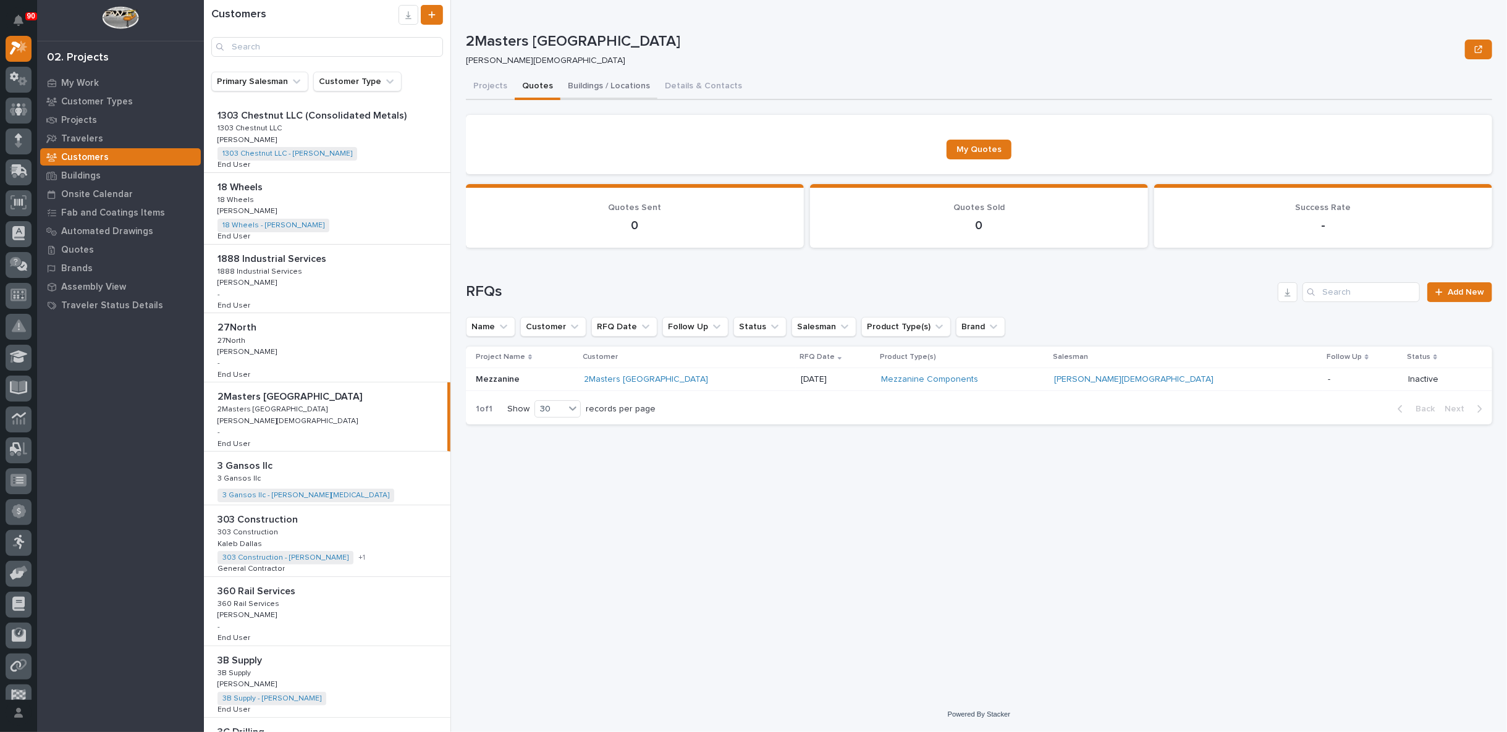
click at [600, 82] on button "Buildings / Locations" at bounding box center [608, 87] width 97 height 26
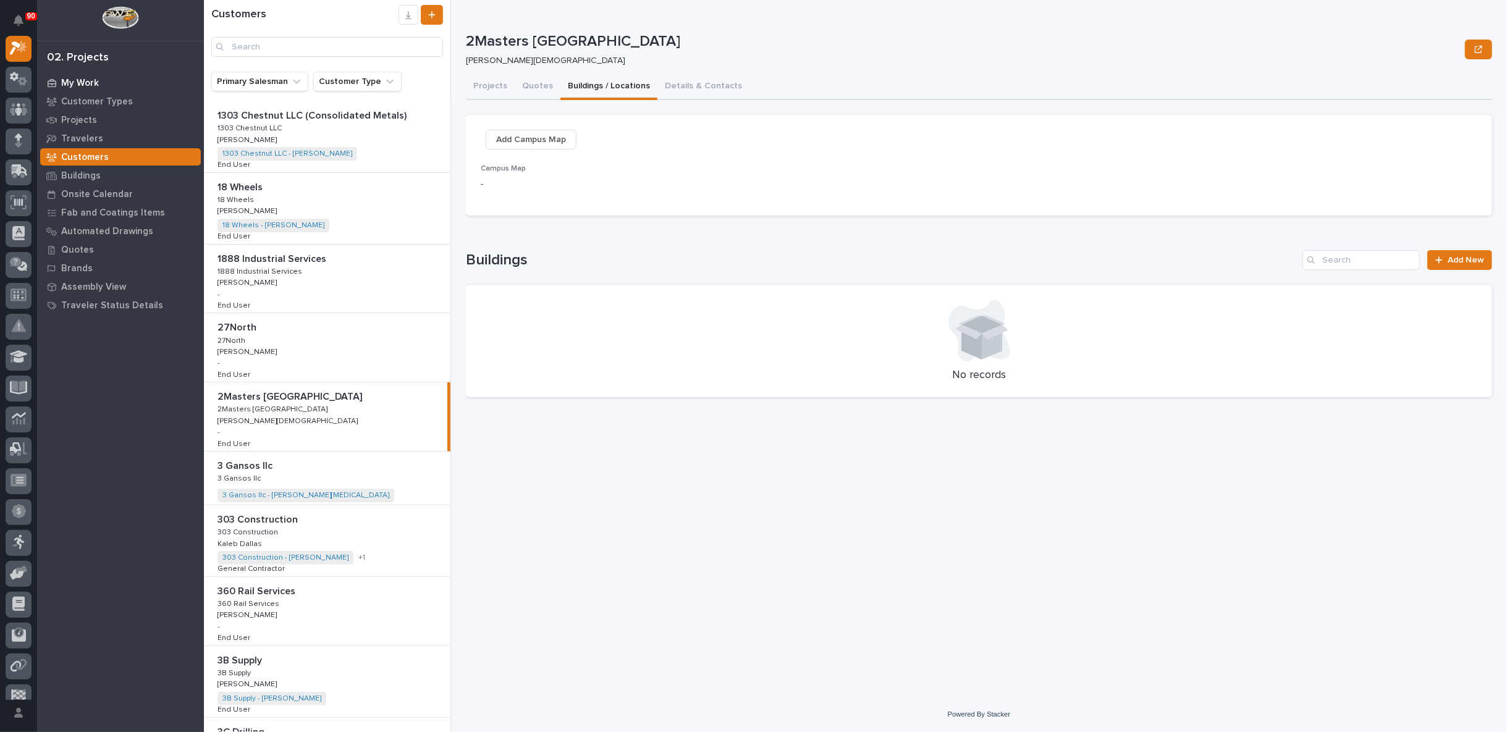
click at [83, 78] on p "My Work" at bounding box center [80, 83] width 38 height 11
